Goal: Task Accomplishment & Management: Use online tool/utility

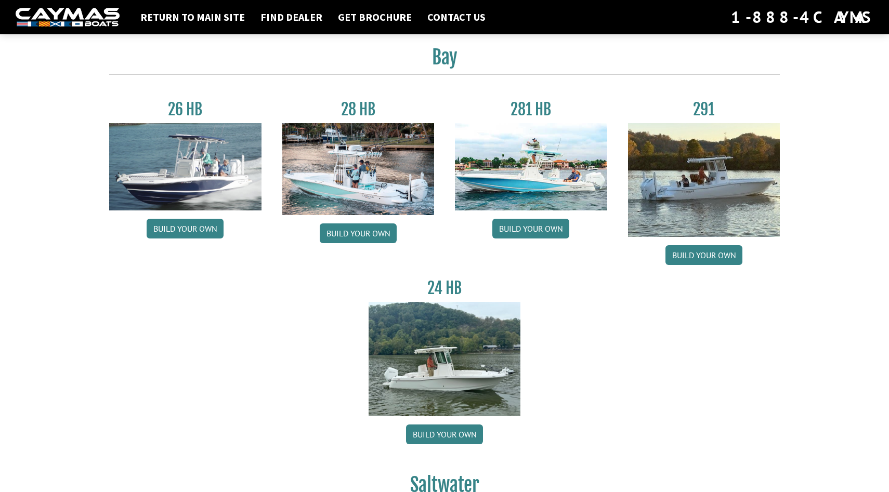
scroll to position [30, 0]
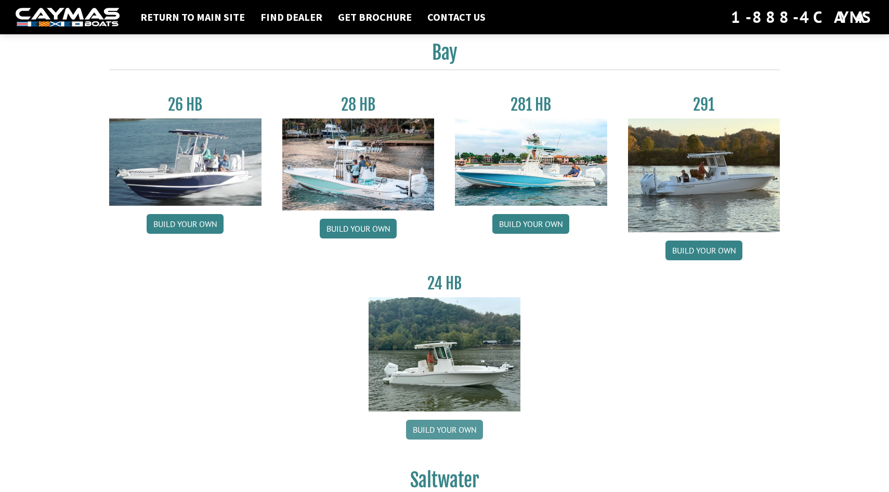
click at [462, 434] on link "Build your own" at bounding box center [444, 430] width 77 height 20
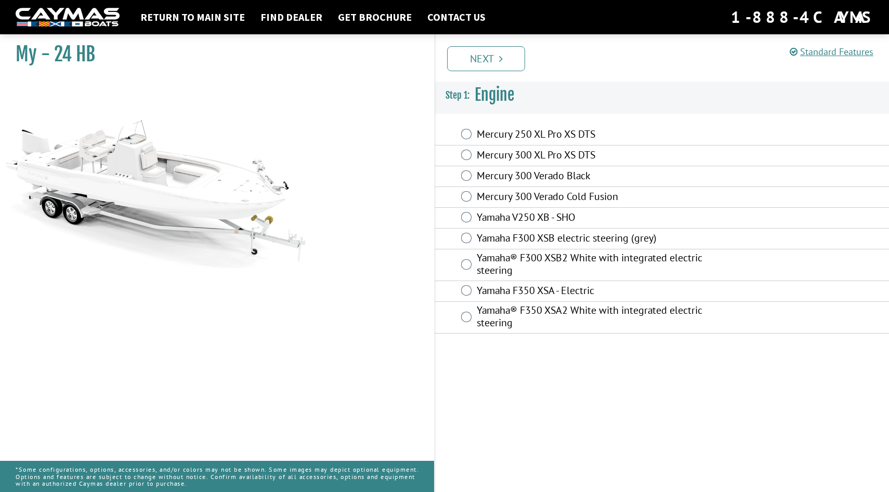
click at [463, 311] on div "Yamaha® F350 XSA2 White with integrated electric steering" at bounding box center [662, 318] width 454 height 32
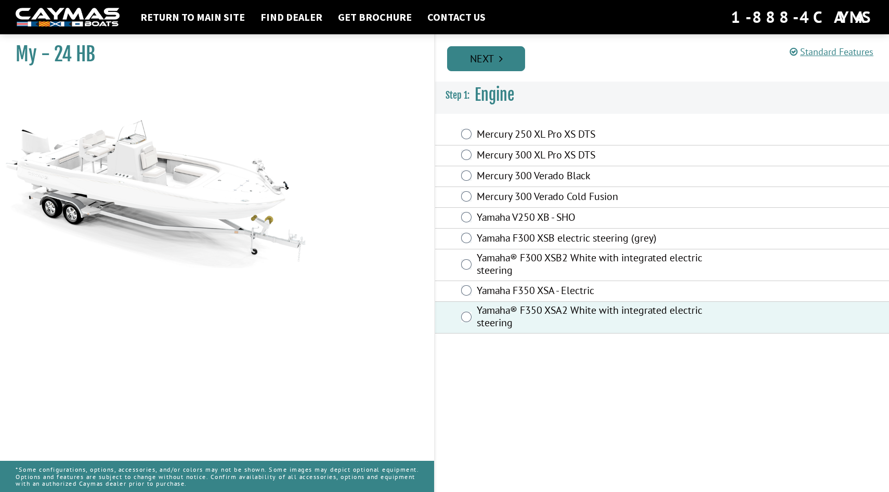
click at [486, 64] on link "Next" at bounding box center [486, 58] width 78 height 25
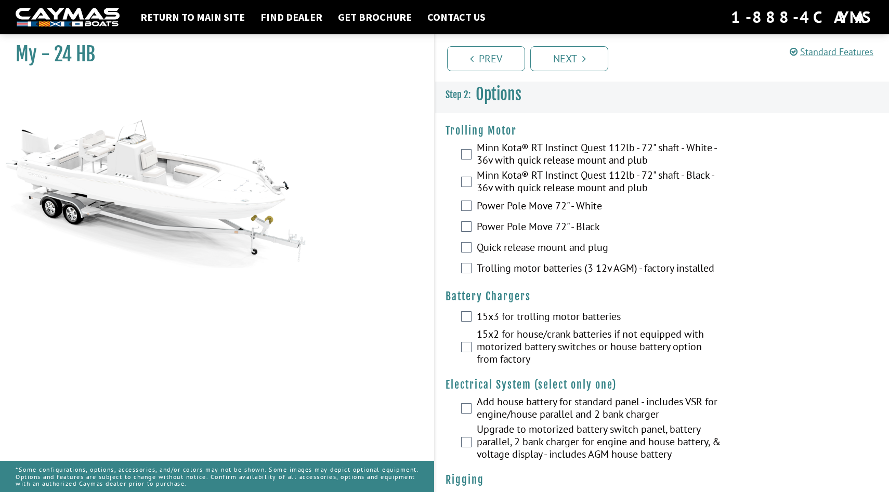
click at [464, 148] on div "Minn Kota® RT Instinct Quest 112lb - 72" shaft - White - 36v with quick release…" at bounding box center [662, 155] width 454 height 28
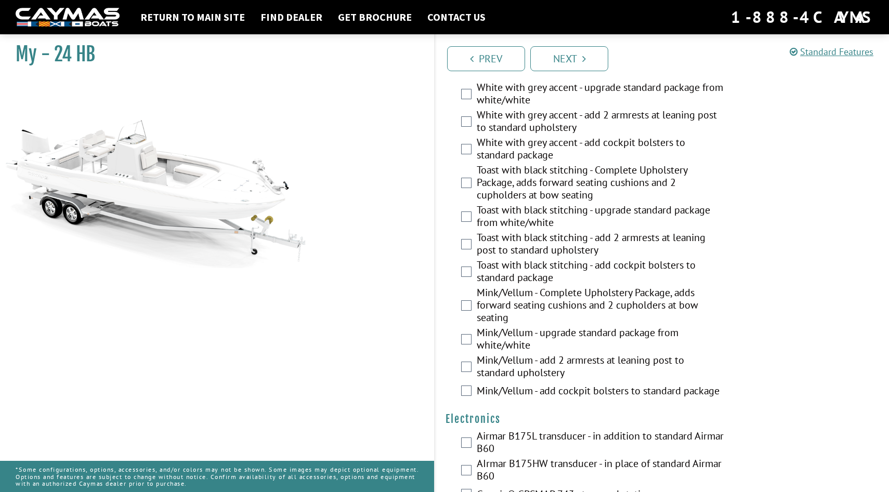
scroll to position [1848, 0]
